Goal: Task Accomplishment & Management: Manage account settings

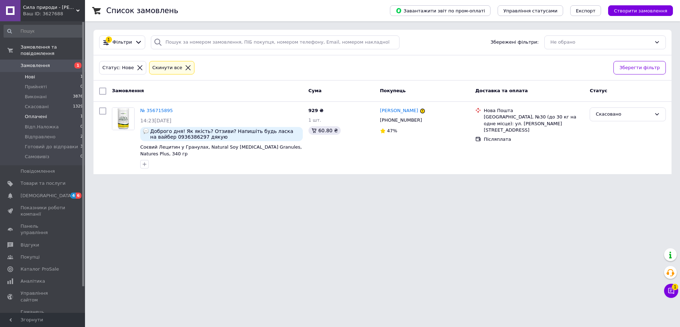
click at [78, 112] on li "Оплачені 1" at bounding box center [43, 117] width 87 height 10
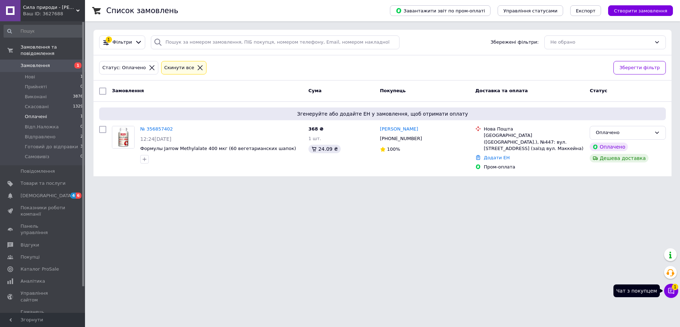
click at [668, 294] on button "Чат з покупцем 1" at bounding box center [671, 290] width 14 height 14
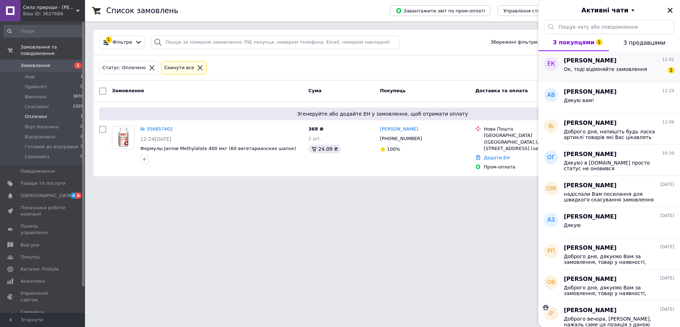
click at [612, 73] on div "Ок, тоді відміняйте замовлення" at bounding box center [605, 71] width 83 height 10
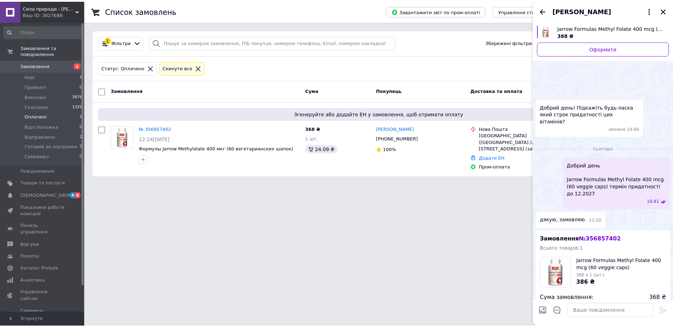
scroll to position [145, 0]
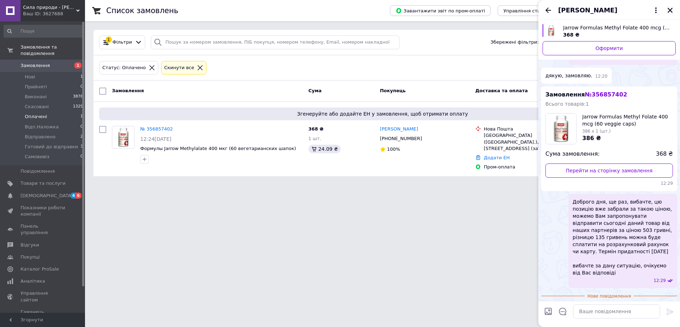
click at [669, 11] on icon "Закрити" at bounding box center [670, 10] width 5 height 5
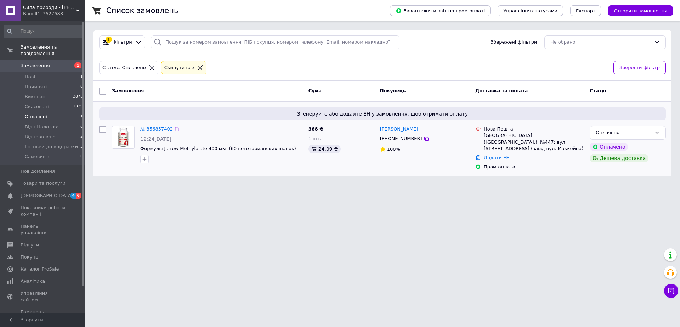
click at [164, 130] on link "№ 356857402" at bounding box center [156, 128] width 33 height 5
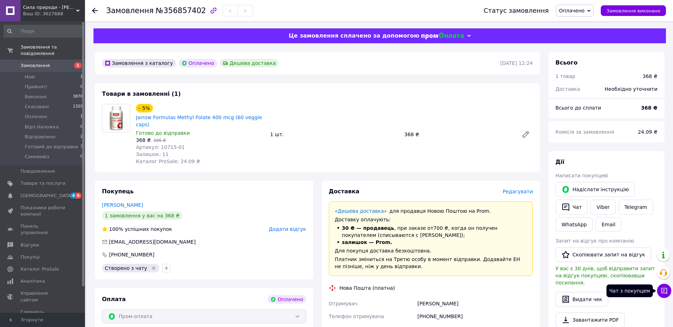
click at [663, 292] on icon at bounding box center [665, 291] width 6 height 6
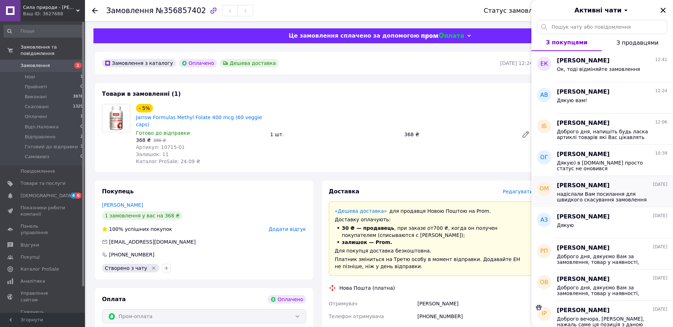
click at [590, 198] on span "надіслали Вам посилання для швидкого скасування замовлення" at bounding box center [607, 196] width 101 height 11
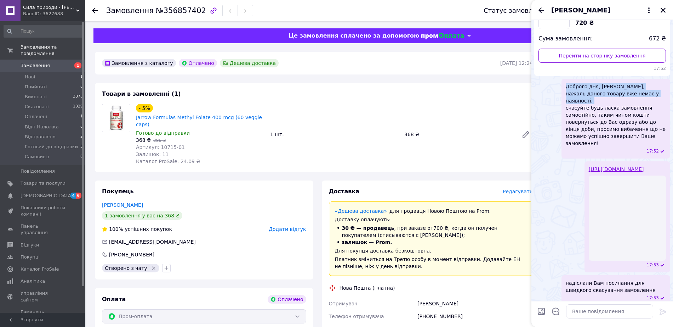
scroll to position [32, 0]
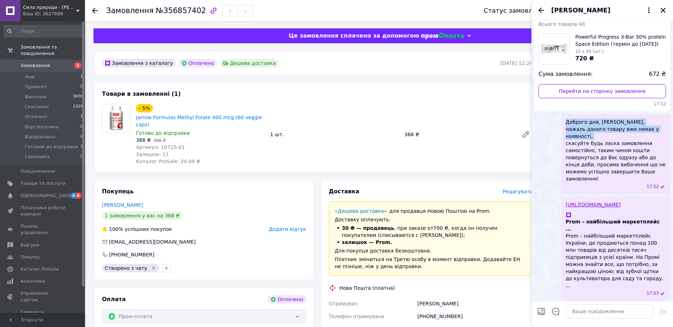
drag, startPoint x: 565, startPoint y: 100, endPoint x: 659, endPoint y: 128, distance: 97.9
click at [659, 128] on div "Доброго дня, Олександра, нажаль даного товару вже немає у наявності, скасуйте б…" at bounding box center [616, 154] width 109 height 80
click at [659, 128] on span "Доброго дня, Олександра, нажаль даного товару вже немає у наявності, скасуйте б…" at bounding box center [616, 150] width 100 height 64
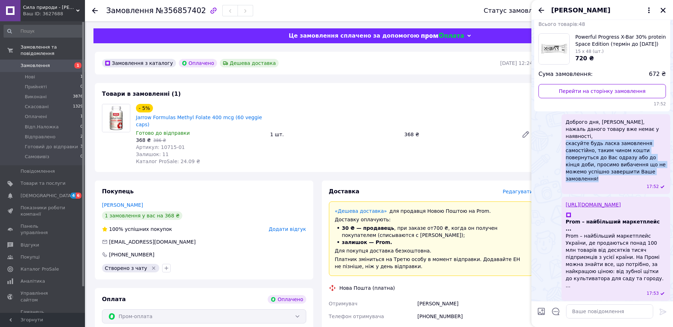
drag, startPoint x: 565, startPoint y: 136, endPoint x: 655, endPoint y: 167, distance: 94.8
click at [655, 167] on div "Доброго дня, Олександра, нажаль даного товару вже немає у наявності, скасуйте б…" at bounding box center [616, 154] width 109 height 80
copy span "скасуйте будь ласка замовлення самостійно, таким чином кошти повернуться до Вас…"
click at [663, 10] on icon "Закрити" at bounding box center [663, 10] width 6 height 6
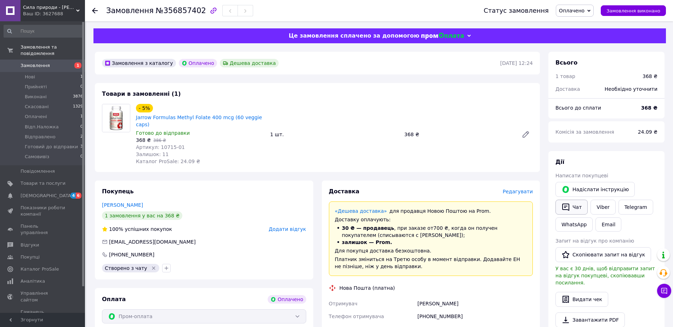
click at [575, 209] on button "Чат" at bounding box center [572, 206] width 32 height 15
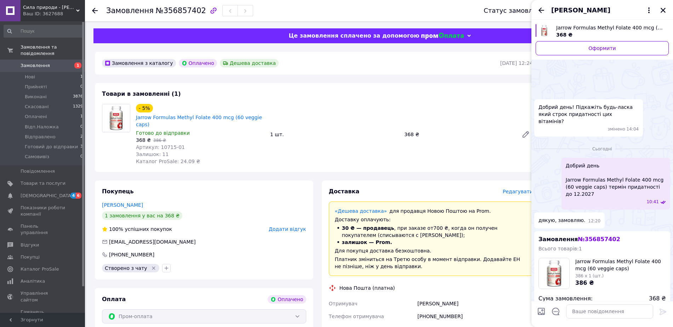
scroll to position [132, 0]
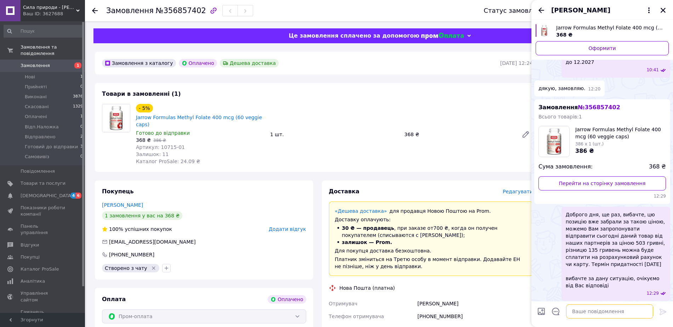
click at [620, 312] on textarea at bounding box center [609, 311] width 87 height 14
paste textarea "скасуйте будь ласка замовлення самостійно, таким чином кошти повернуться до Вас…"
type textarea "скасуйте будь ласка замовлення самостійно, таким чином кошти повернуться до Вас…"
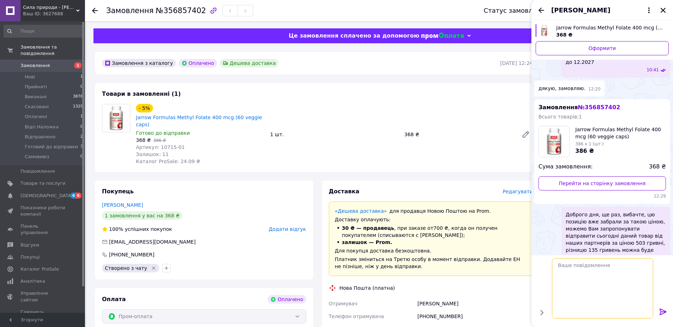
scroll to position [168, 0]
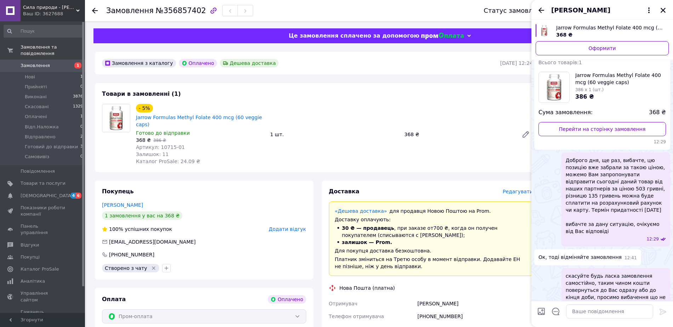
click at [666, 4] on div "[PERSON_NAME]" at bounding box center [603, 10] width 142 height 20
click at [665, 10] on icon "Закрити" at bounding box center [663, 10] width 6 height 6
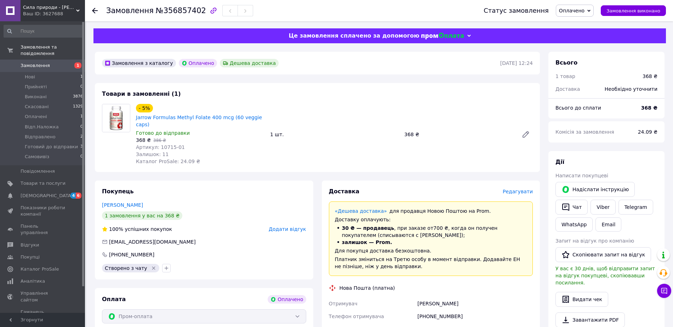
click at [573, 9] on span "Оплачено" at bounding box center [572, 11] width 26 height 6
click at [588, 47] on li "Скасовано" at bounding box center [586, 46] width 60 height 11
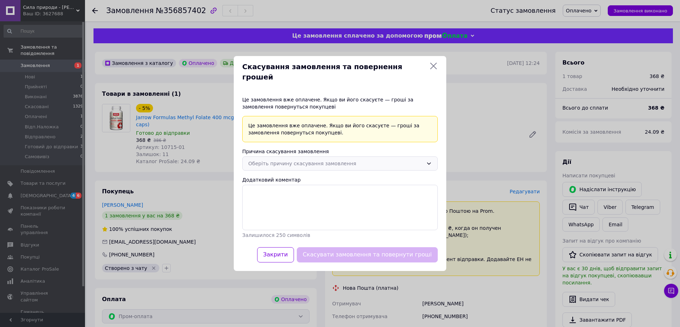
click at [297, 164] on div "Оберіть причину скасування замовлення" at bounding box center [340, 163] width 196 height 14
click at [268, 199] on li "На прохання покупця" at bounding box center [340, 205] width 195 height 13
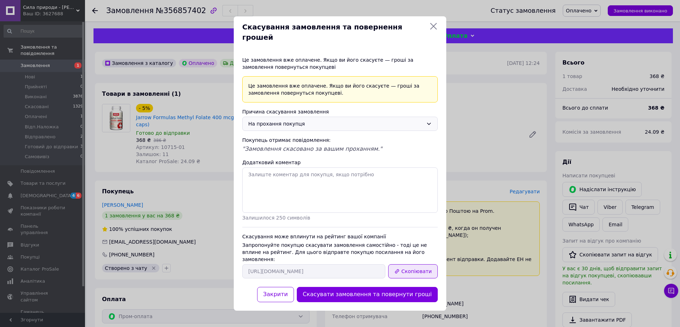
click at [404, 264] on button "Скопіювати" at bounding box center [413, 271] width 50 height 14
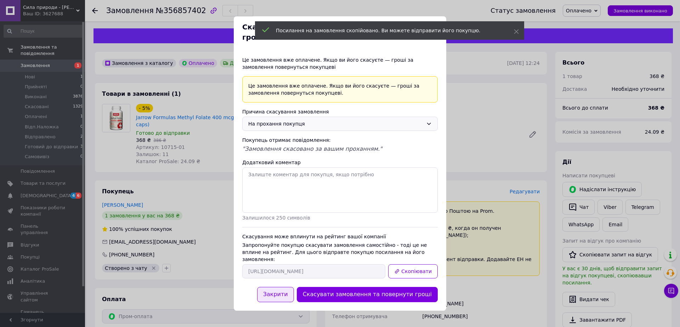
click at [294, 287] on button "Закрити" at bounding box center [275, 294] width 37 height 15
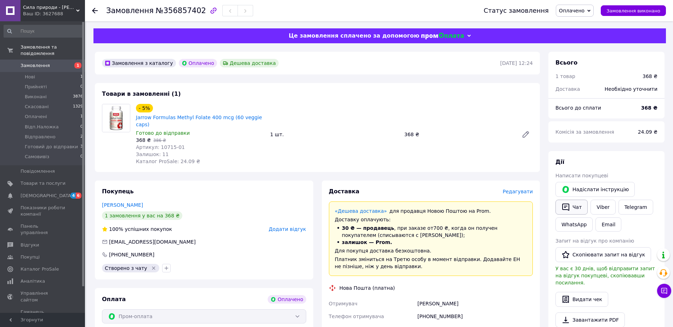
click at [574, 208] on button "Чат" at bounding box center [572, 206] width 32 height 15
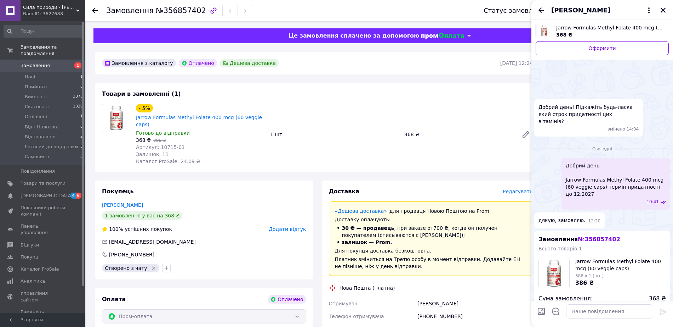
scroll to position [186, 0]
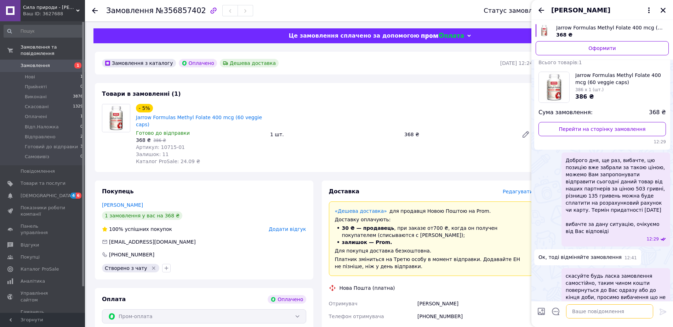
click at [579, 313] on textarea at bounding box center [609, 311] width 87 height 14
paste textarea "[URL][DOMAIN_NAME]"
type textarea "[URL][DOMAIN_NAME]"
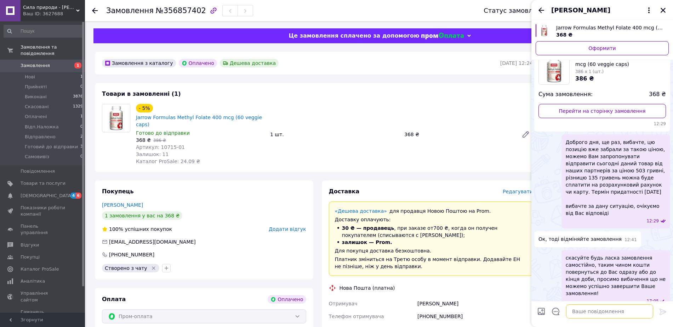
scroll to position [289, 0]
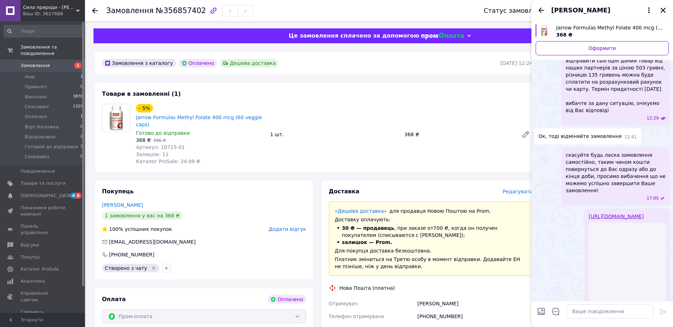
click at [663, 11] on icon "Закрити" at bounding box center [663, 10] width 5 height 5
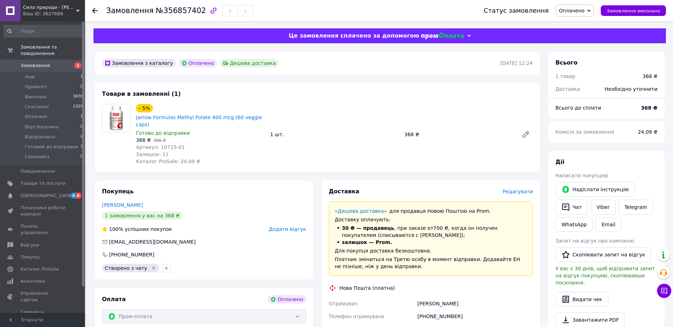
click at [657, 286] on div "Чат з покупцем" at bounding box center [664, 290] width 14 height 14
click at [663, 287] on icon at bounding box center [664, 290] width 7 height 7
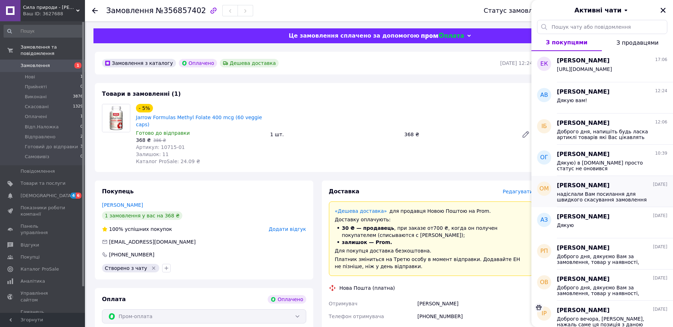
click at [589, 197] on span "надіслали Вам посилання для швидкого скасування замовлення" at bounding box center [607, 196] width 101 height 11
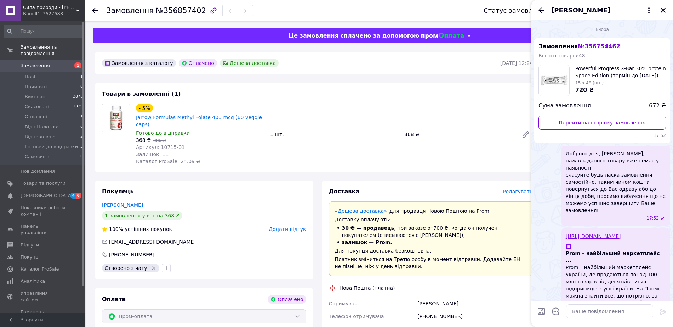
scroll to position [32, 0]
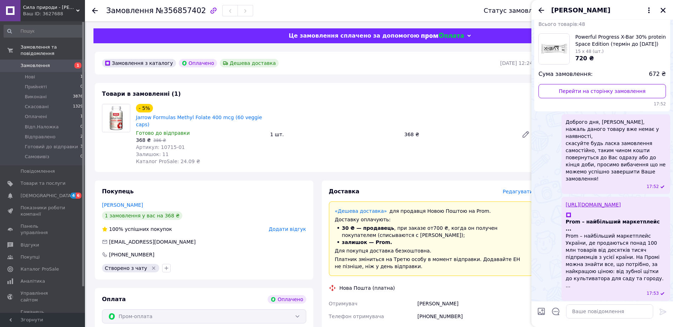
drag, startPoint x: 627, startPoint y: 279, endPoint x: 578, endPoint y: 276, distance: 48.9
click at [578, 307] on span "надіслали Вам посилання для швидкого скасування замовлення" at bounding box center [616, 314] width 100 height 14
click at [564, 303] on div "надіслали Вам посилання для швидкого скасування замовлення 17:53" at bounding box center [616, 318] width 109 height 30
drag, startPoint x: 564, startPoint y: 275, endPoint x: 633, endPoint y: 283, distance: 69.2
click at [633, 303] on div "надіслали Вам посилання для швидкого скасування замовлення 17:53" at bounding box center [616, 318] width 109 height 30
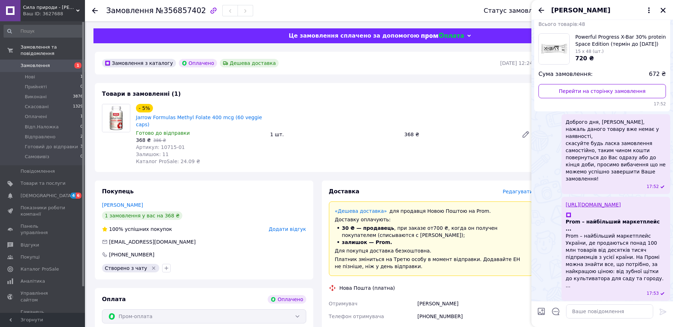
copy span "надіслали Вам посилання для швидкого скасування замовлення"
click at [664, 10] on icon "Закрити" at bounding box center [663, 10] width 5 height 5
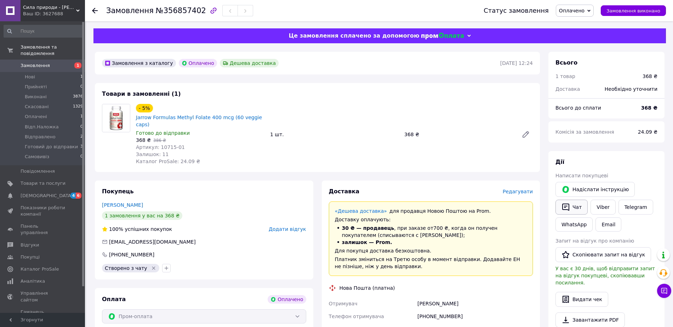
click at [580, 208] on button "Чат" at bounding box center [572, 206] width 32 height 15
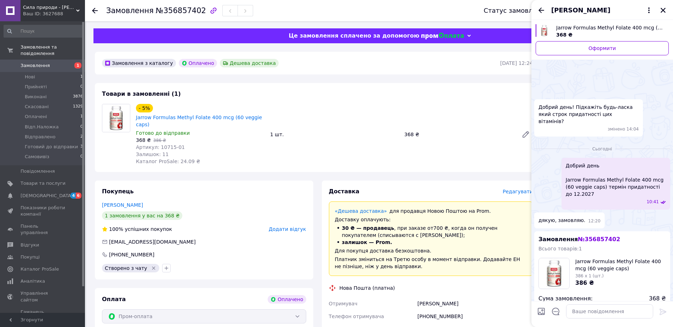
scroll to position [271, 0]
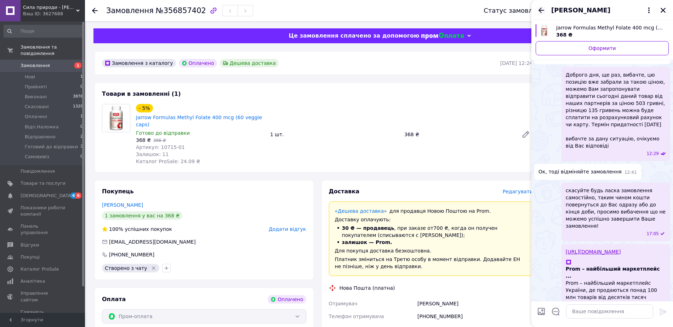
click at [544, 11] on icon "Назад" at bounding box center [541, 10] width 9 height 9
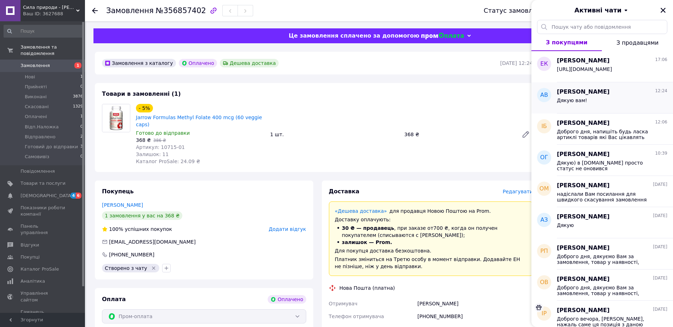
click at [572, 96] on div "Дякую вам!" at bounding box center [612, 101] width 111 height 11
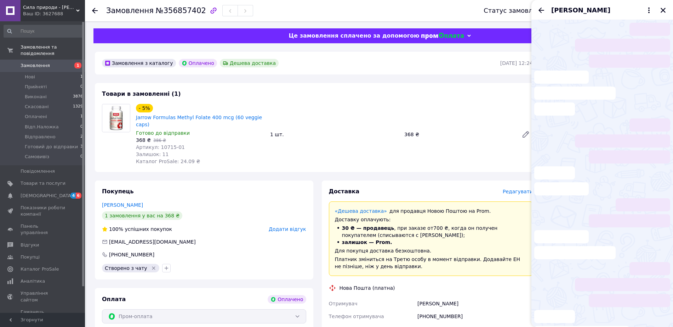
scroll to position [91, 0]
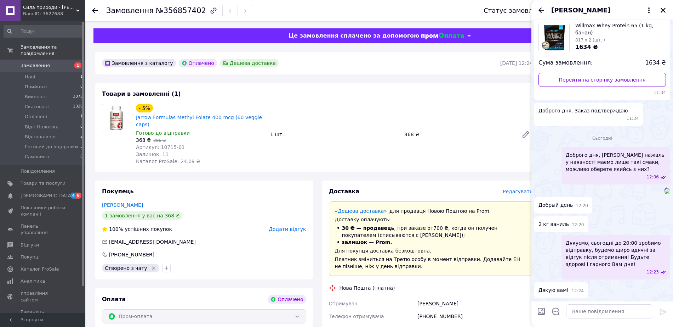
click at [547, 8] on div "[PERSON_NAME]" at bounding box center [603, 10] width 142 height 20
click at [543, 10] on icon "Назад" at bounding box center [542, 9] width 6 height 5
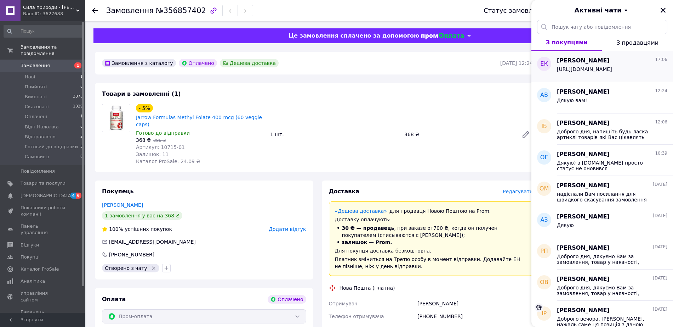
click at [577, 64] on span "[PERSON_NAME]" at bounding box center [583, 61] width 53 height 8
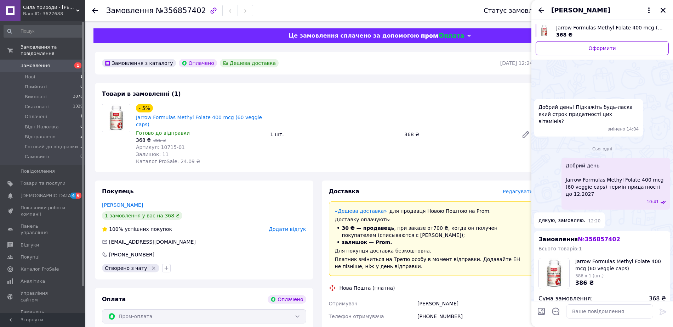
scroll to position [271, 0]
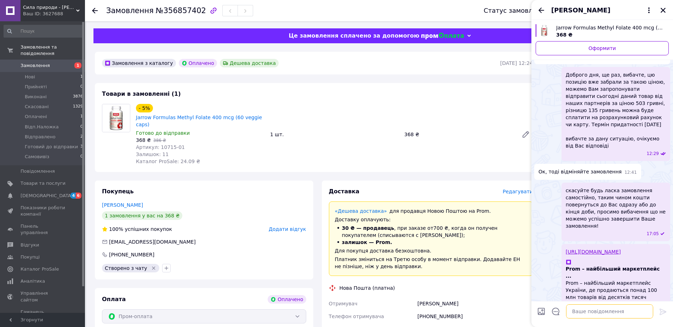
click at [584, 309] on textarea at bounding box center [609, 311] width 87 height 14
paste textarea "надіслали Вам посилання для швидкого скасування замовлення"
type textarea "надіслали Вам посилання для швидкого скасування замовлення"
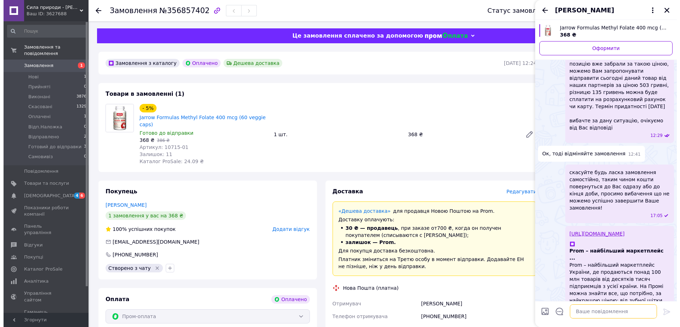
scroll to position [286, 0]
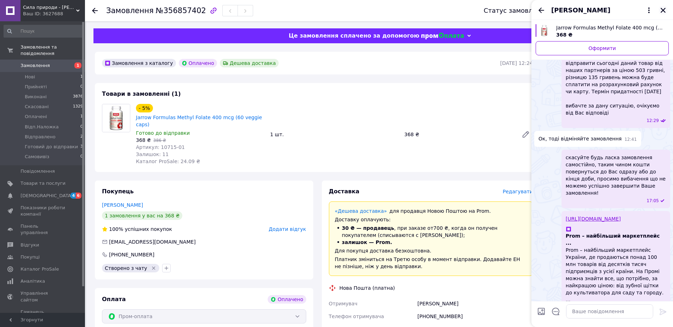
click at [661, 9] on icon "Закрити" at bounding box center [663, 10] width 6 height 6
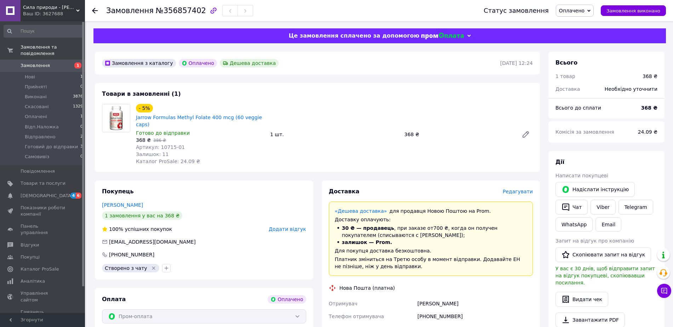
click at [96, 10] on icon at bounding box center [95, 11] width 6 height 6
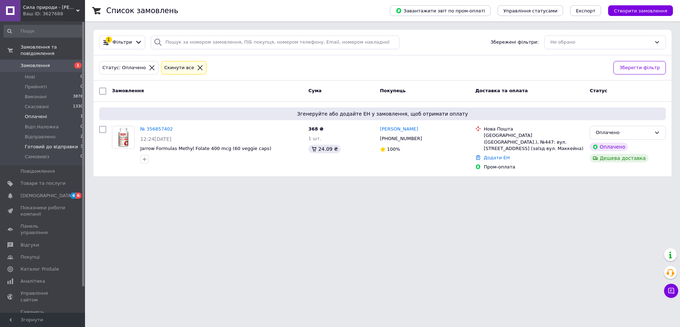
click at [59, 143] on span "Готовий до відправки" at bounding box center [51, 146] width 53 height 6
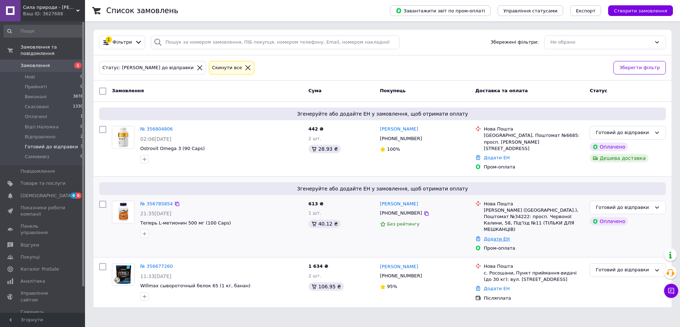
click at [502, 236] on link "Додати ЕН" at bounding box center [497, 238] width 26 height 5
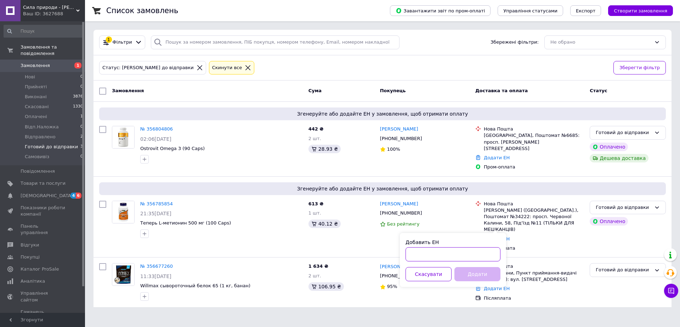
click at [458, 253] on input "Добавить ЕН" at bounding box center [453, 254] width 95 height 14
paste input "20451225077953"
type input "20451225077953"
click at [462, 280] on button "Додати" at bounding box center [477, 274] width 46 height 14
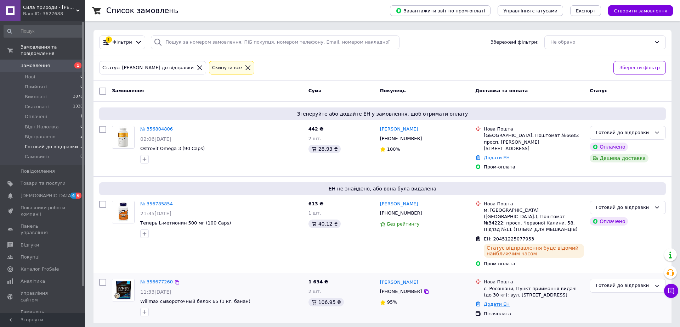
click at [495, 301] on link "Додати ЕН" at bounding box center [497, 303] width 26 height 5
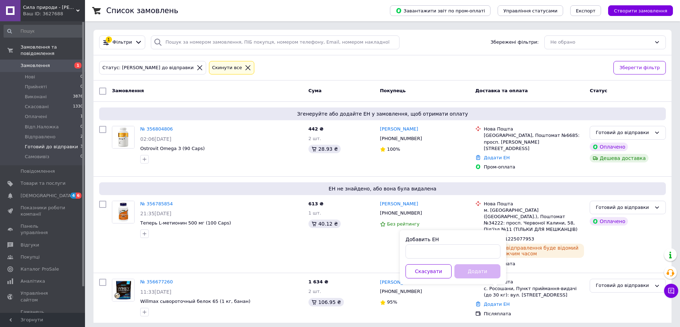
click at [418, 242] on label "Добавить ЕН" at bounding box center [422, 239] width 33 height 6
click at [418, 244] on input "Добавить ЕН" at bounding box center [453, 251] width 95 height 14
paste input "20451225017499"
type input "20451225017499"
click at [459, 263] on div "Добавить ЕН 20451225017499 Скасувати Додати" at bounding box center [453, 257] width 106 height 54
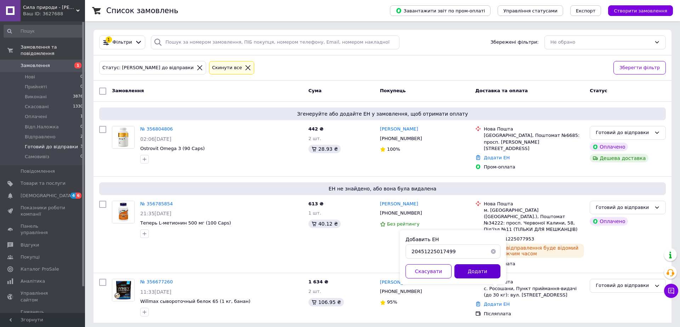
click at [467, 270] on button "Додати" at bounding box center [477, 271] width 46 height 14
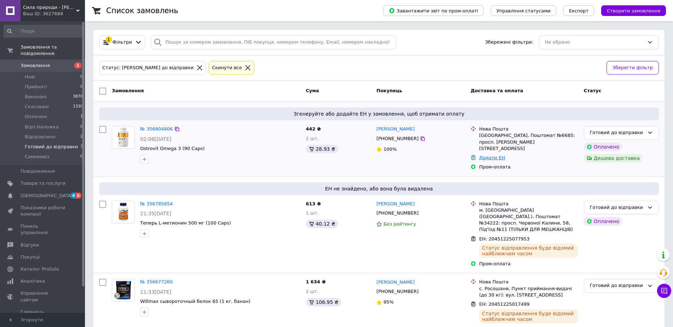
click at [488, 155] on link "Додати ЕН" at bounding box center [492, 157] width 26 height 5
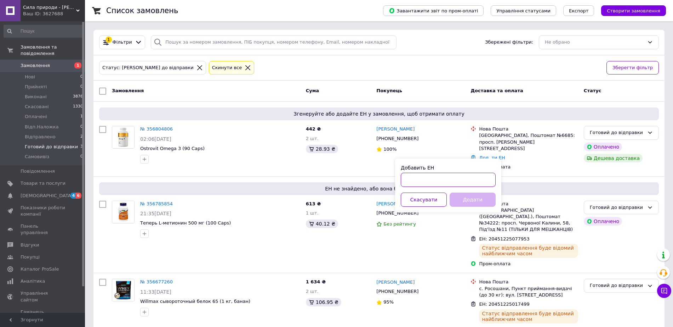
click at [446, 181] on input "Добавить ЕН" at bounding box center [448, 180] width 95 height 14
paste input "20451225081008"
type input "20451225081008"
click at [473, 202] on button "Додати" at bounding box center [473, 199] width 46 height 14
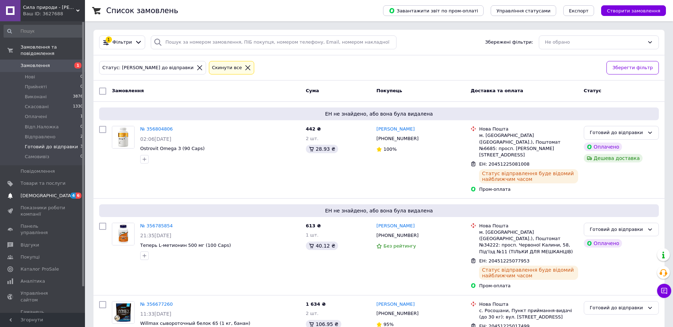
click at [59, 190] on link "Сповіщення 4 6" at bounding box center [43, 196] width 87 height 12
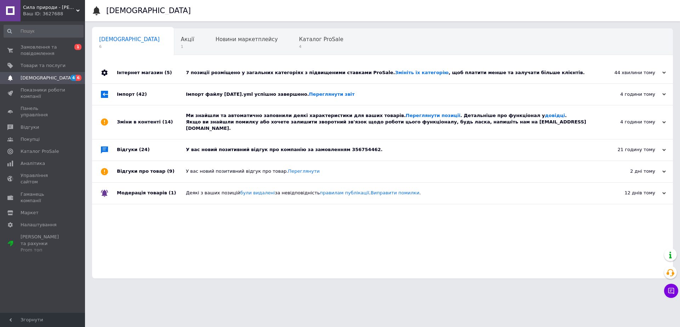
click at [265, 146] on div "У вас новий позитивний відгук про компанію за замовленням 356754462." at bounding box center [390, 149] width 409 height 6
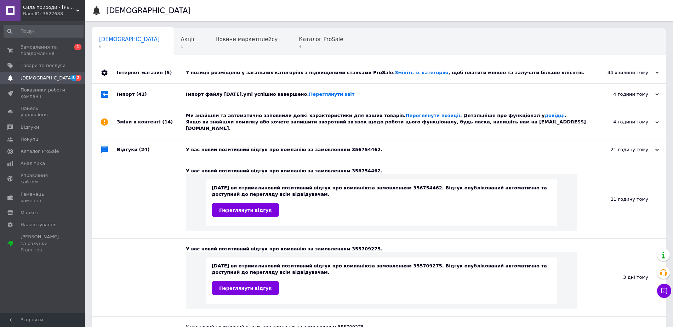
click at [265, 146] on div "У вас новий позитивний відгук про компанію за замовленням 356754462." at bounding box center [387, 149] width 402 height 6
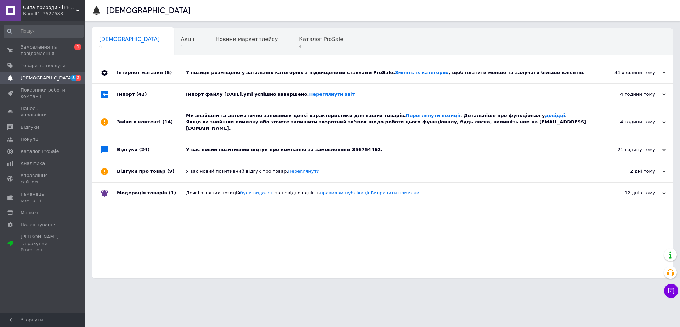
click at [254, 120] on div "Ми знайшли та автоматично заповнили деякі характеристики для ваших товарів. Пер…" at bounding box center [390, 121] width 409 height 19
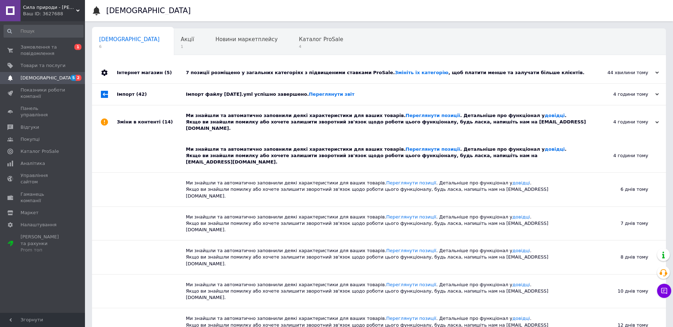
click at [254, 120] on div "Ми знайшли та автоматично заповнили деякі характеристики для ваших товарів. Пер…" at bounding box center [387, 121] width 402 height 19
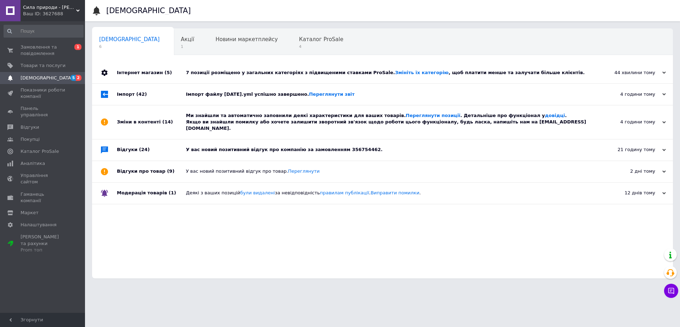
click at [242, 102] on div "Імпорт файлу 12.08.2025.yml успішно завершено. Переглянути звіт" at bounding box center [390, 94] width 409 height 21
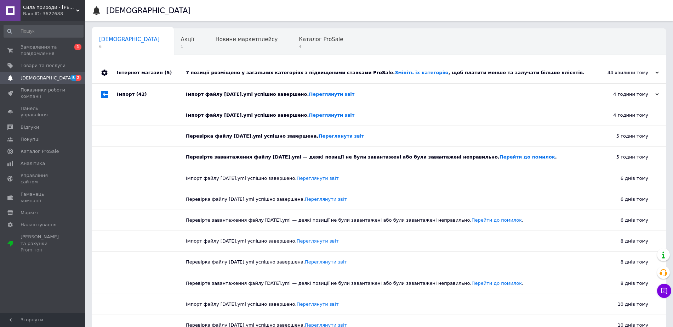
click at [242, 102] on div "Імпорт файлу 12.08.2025.yml успішно завершено. Переглянути звіт" at bounding box center [387, 94] width 402 height 21
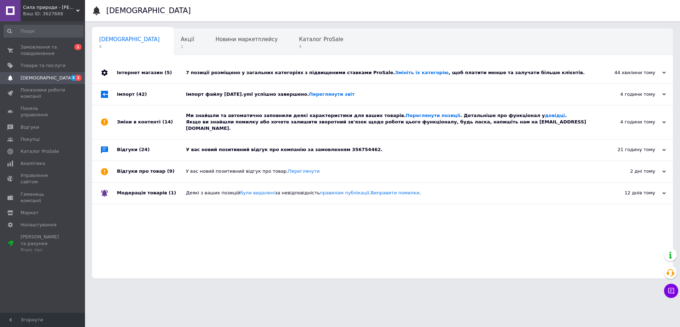
click at [247, 71] on div "7 позиції розміщено у загальних категоріях з підвищеними ставками ProSale. Змін…" at bounding box center [390, 72] width 409 height 6
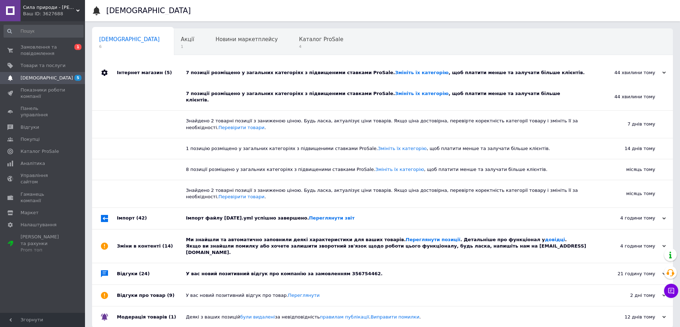
click at [247, 71] on div "7 позиції розміщено у загальних категоріях з підвищеними ставками ProSale. Змін…" at bounding box center [390, 72] width 409 height 6
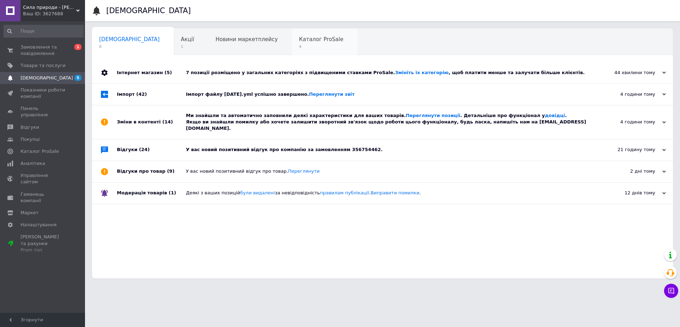
click at [292, 35] on div "Каталог ProSale 4" at bounding box center [325, 42] width 66 height 27
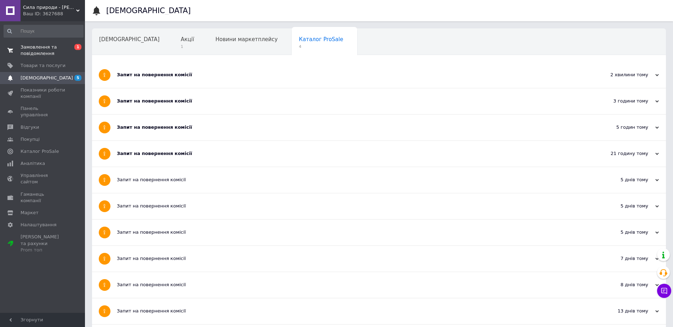
click at [65, 46] on span "Замовлення та повідомлення" at bounding box center [43, 50] width 45 height 13
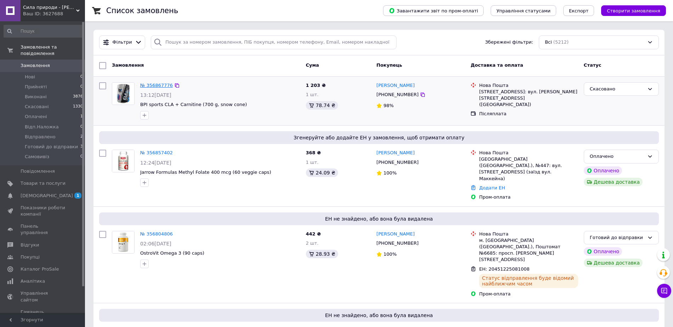
click at [152, 85] on link "№ 356867776" at bounding box center [156, 85] width 33 height 5
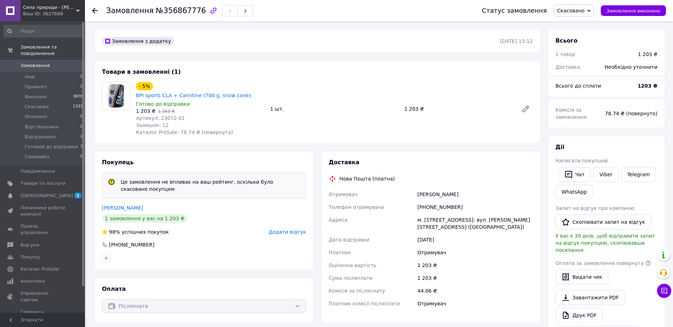
scroll to position [12, 0]
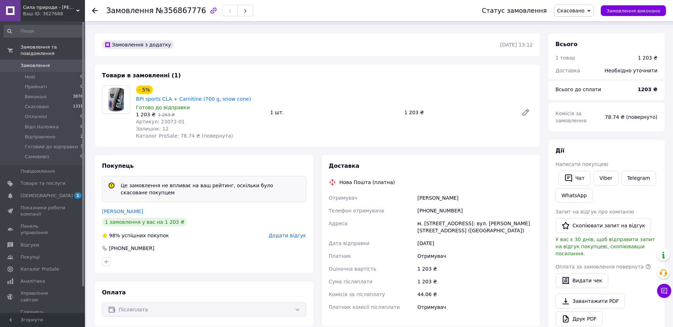
click at [91, 11] on div "Замовлення №356867776 Статус замовлення Скасовано Прийнято Виконано Оплачено Ві…" at bounding box center [379, 10] width 588 height 21
click at [101, 11] on div at bounding box center [99, 10] width 14 height 21
click at [95, 11] on use at bounding box center [95, 11] width 6 height 6
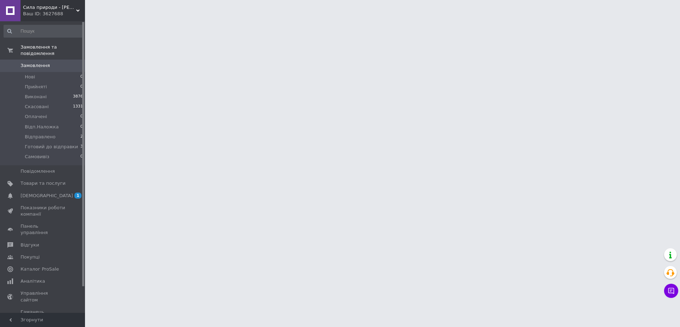
click at [666, 292] on button "Чат з покупцем" at bounding box center [671, 290] width 14 height 14
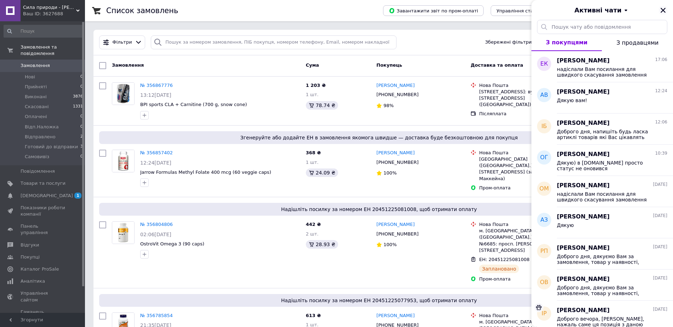
click at [662, 7] on icon "Закрити" at bounding box center [663, 10] width 6 height 6
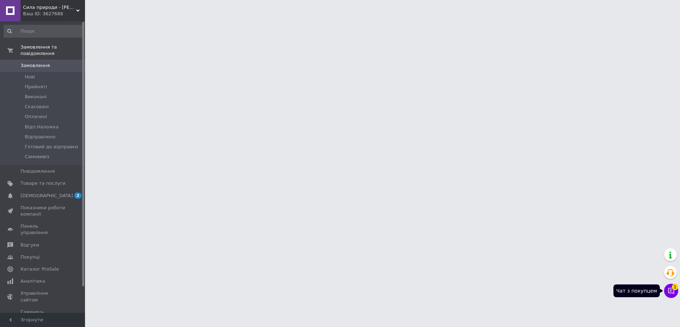
click at [667, 290] on button "Чат з покупцем 1" at bounding box center [671, 290] width 14 height 14
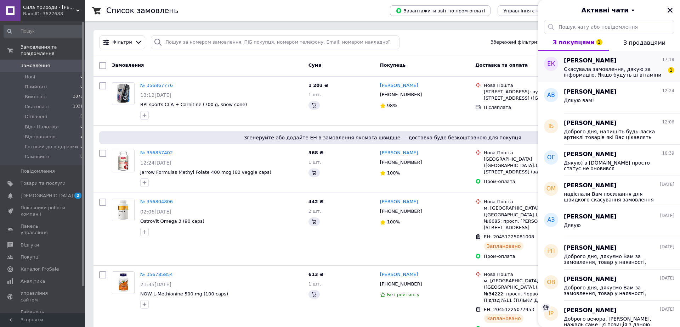
click at [629, 76] on span "Скасувала замовлення, дякую за інформацію. Якщо будуть ці вітаміни по такій гар…" at bounding box center [614, 71] width 101 height 11
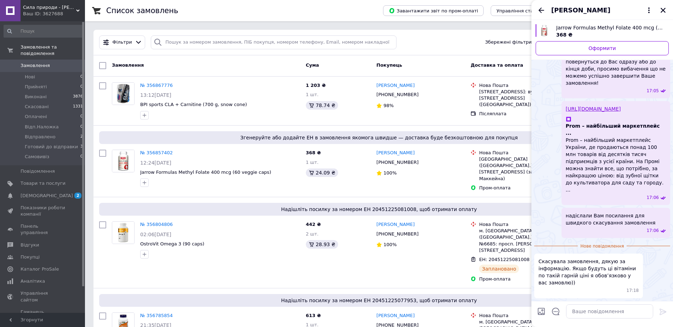
scroll to position [346, 0]
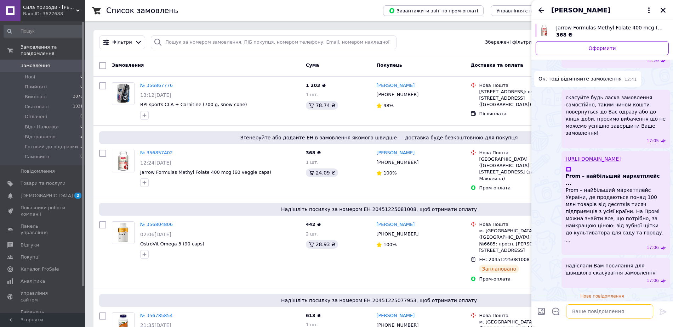
click at [589, 309] on textarea at bounding box center [609, 311] width 87 height 14
type textarea "тоді як тільки отримаємо напишемо [PERSON_NAME], дякуємо за інтерес!"
